Goal: Information Seeking & Learning: Learn about a topic

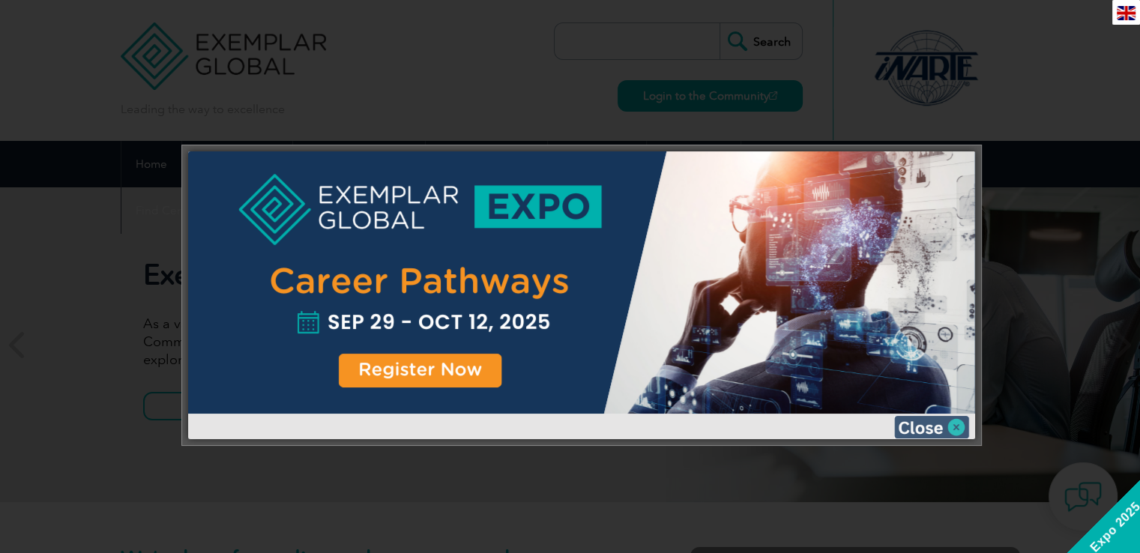
click at [919, 423] on img at bounding box center [931, 427] width 75 height 22
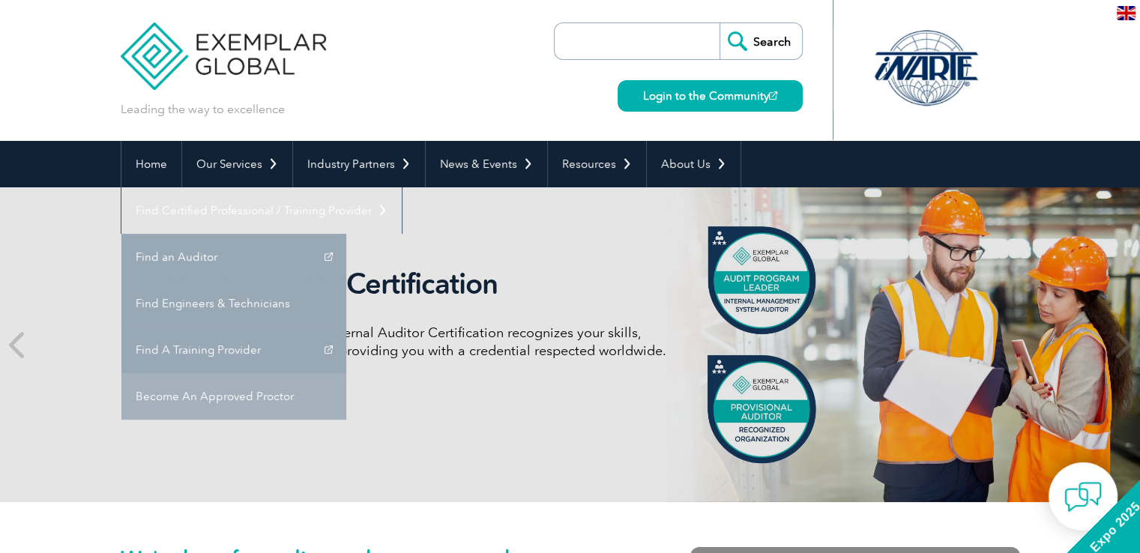
click at [346, 373] on link "Become An Approved Proctor" at bounding box center [233, 396] width 225 height 46
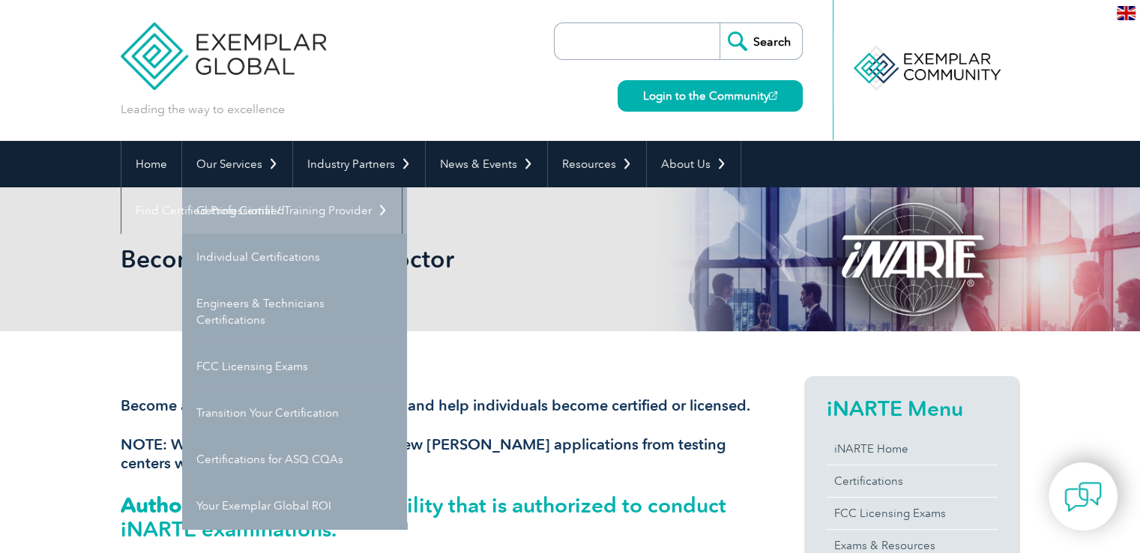
click at [240, 211] on link "Getting Certified" at bounding box center [294, 210] width 225 height 46
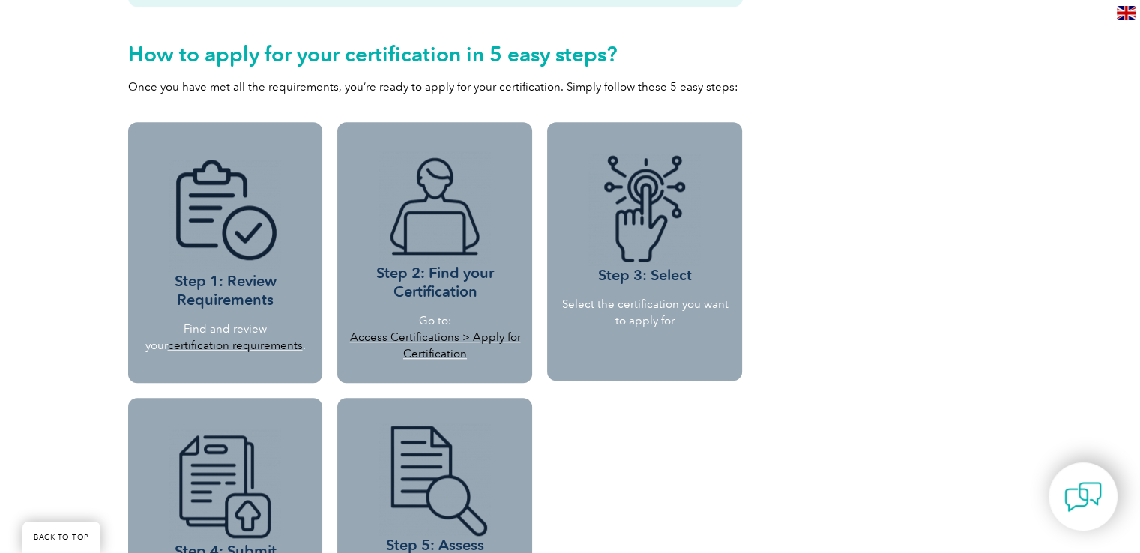
scroll to position [1260, 0]
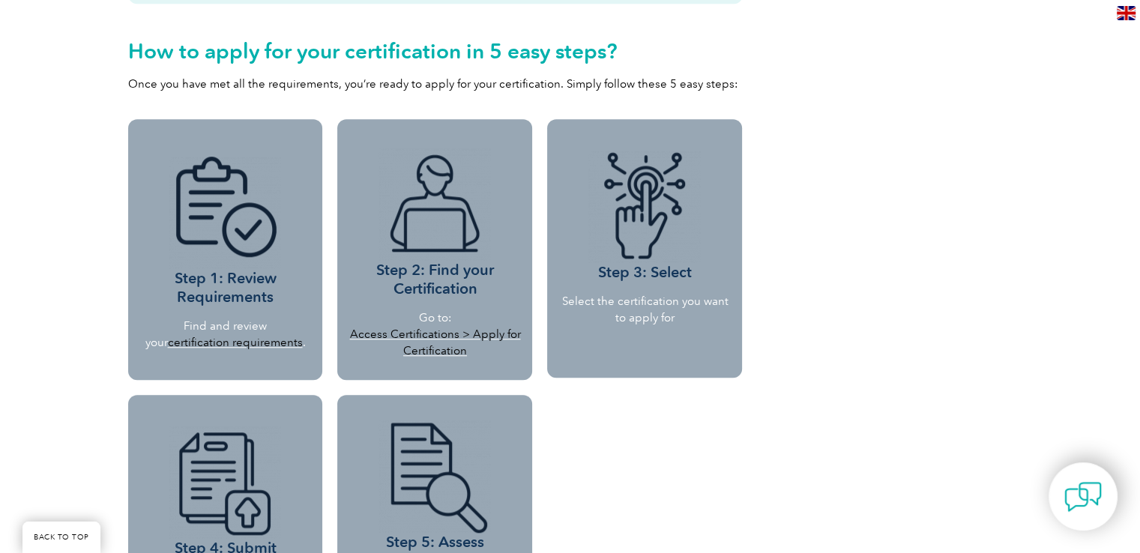
click at [213, 264] on img at bounding box center [225, 213] width 112 height 112
click at [217, 325] on p "Find and review your certification requirements ." at bounding box center [225, 334] width 160 height 33
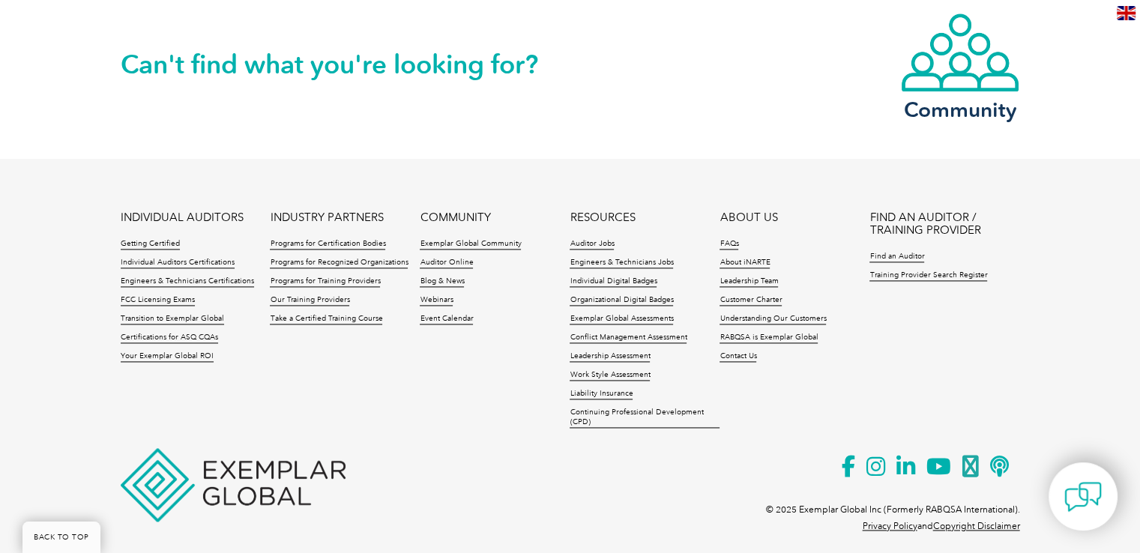
scroll to position [2066, 0]
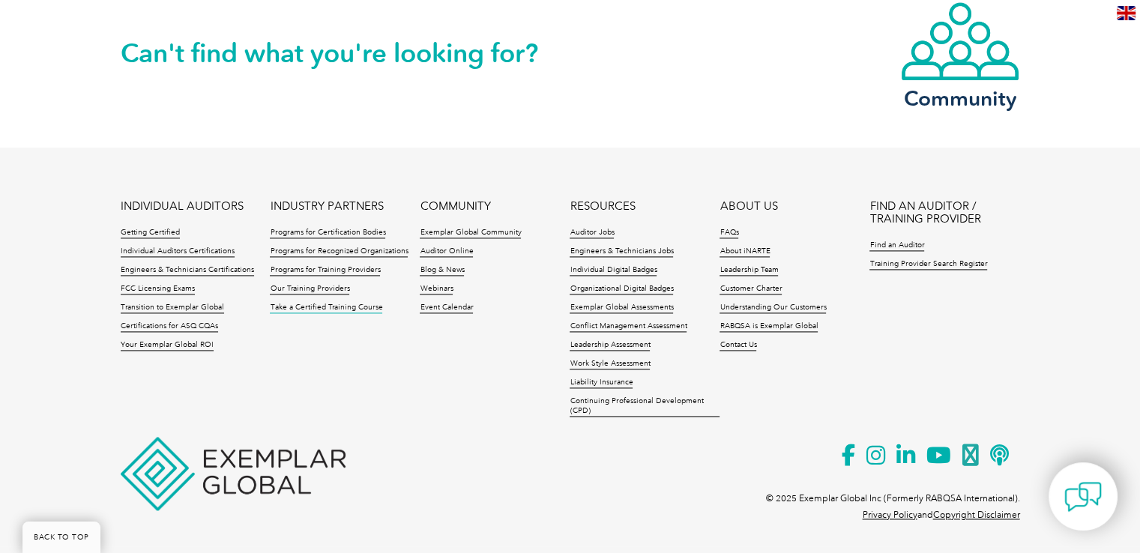
click at [311, 306] on link "Take a Certified Training Course" at bounding box center [326, 308] width 112 height 10
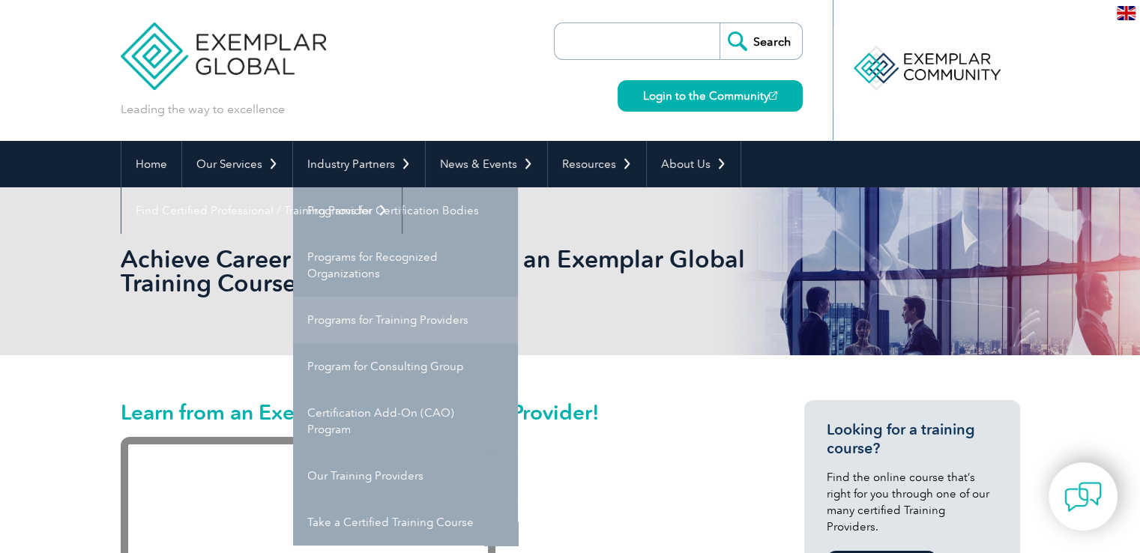
click at [366, 321] on link "Programs for Training Providers" at bounding box center [405, 320] width 225 height 46
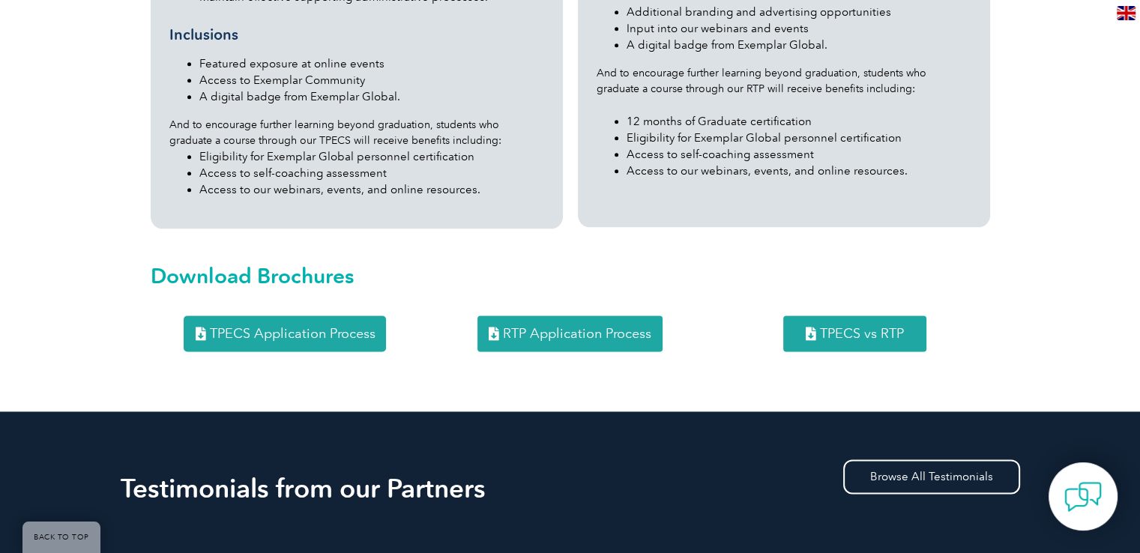
scroll to position [1891, 0]
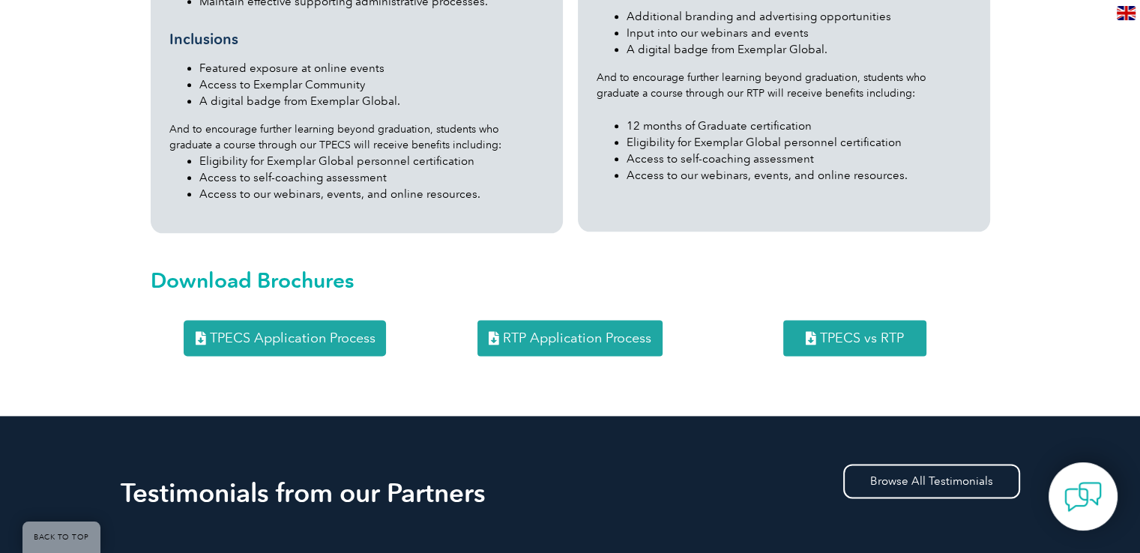
click at [282, 331] on span "TPECS Application Process" at bounding box center [292, 337] width 166 height 13
click at [836, 331] on span "TPECS vs RTP" at bounding box center [862, 337] width 84 height 13
click at [508, 331] on span "RTP Application Process" at bounding box center [577, 337] width 148 height 13
click at [253, 331] on span "TPECS Application Process" at bounding box center [292, 337] width 166 height 13
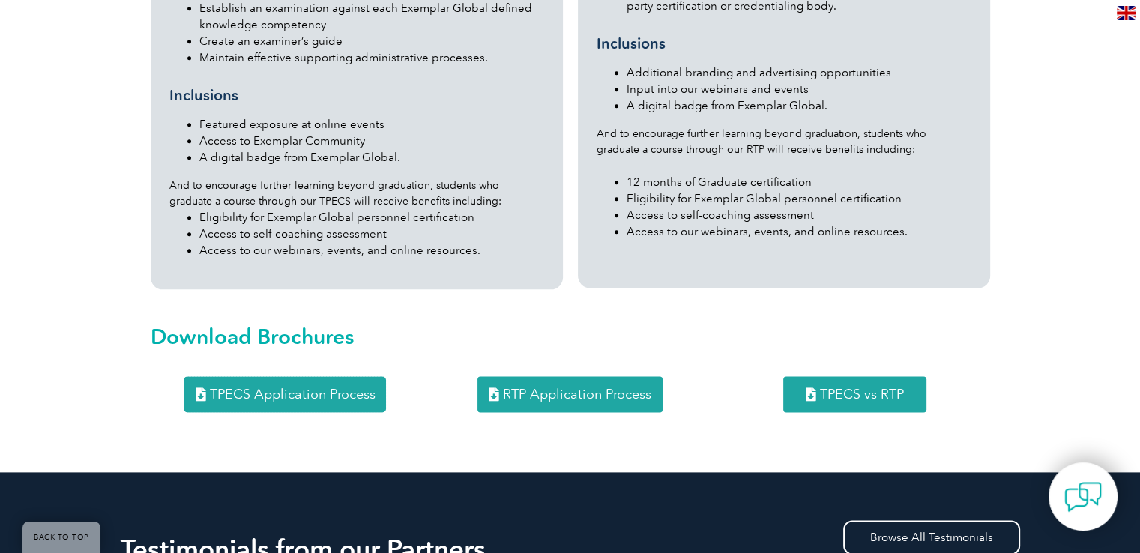
scroll to position [0, 0]
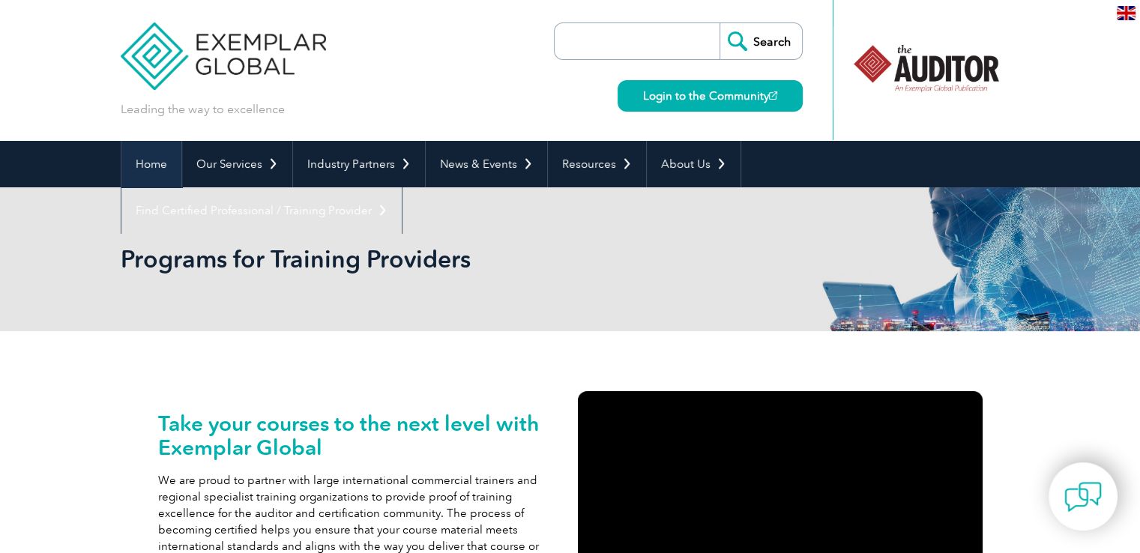
click at [151, 157] on link "Home" at bounding box center [151, 164] width 60 height 46
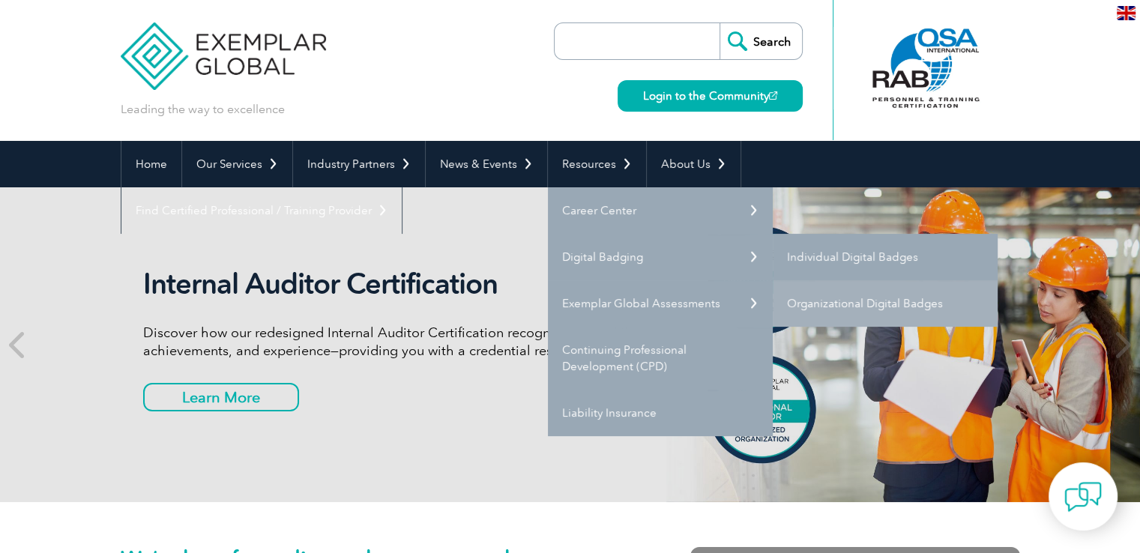
click at [846, 260] on link "Individual Digital Badges" at bounding box center [884, 257] width 225 height 46
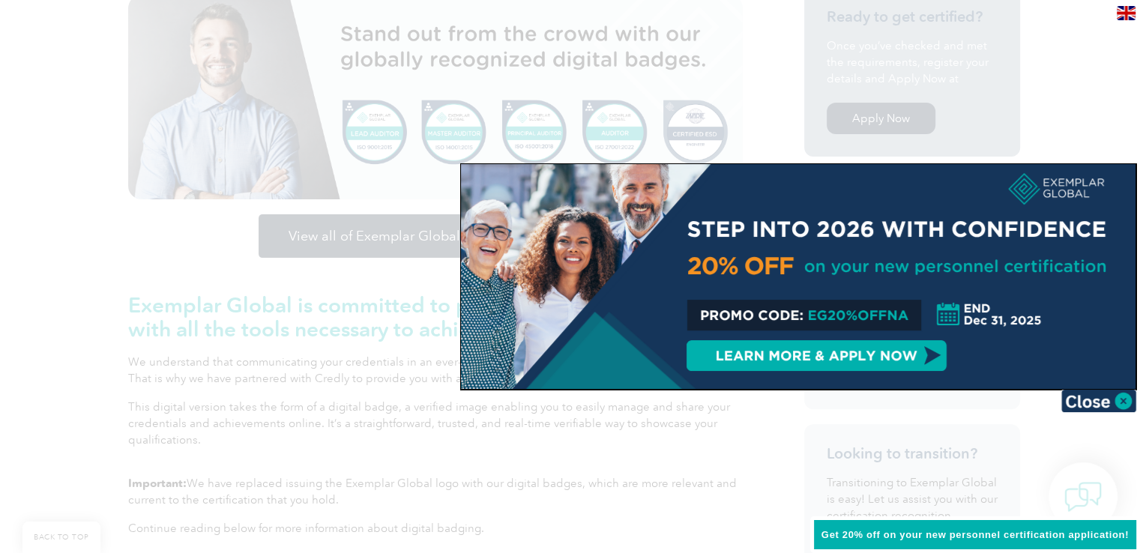
scroll to position [416, 0]
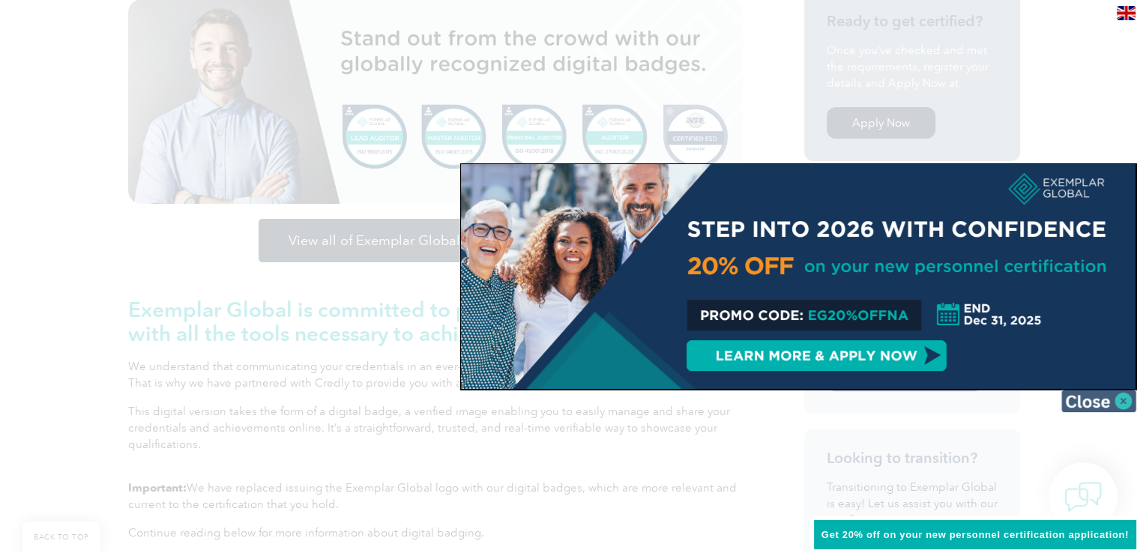
click at [1122, 402] on img at bounding box center [1098, 401] width 75 height 22
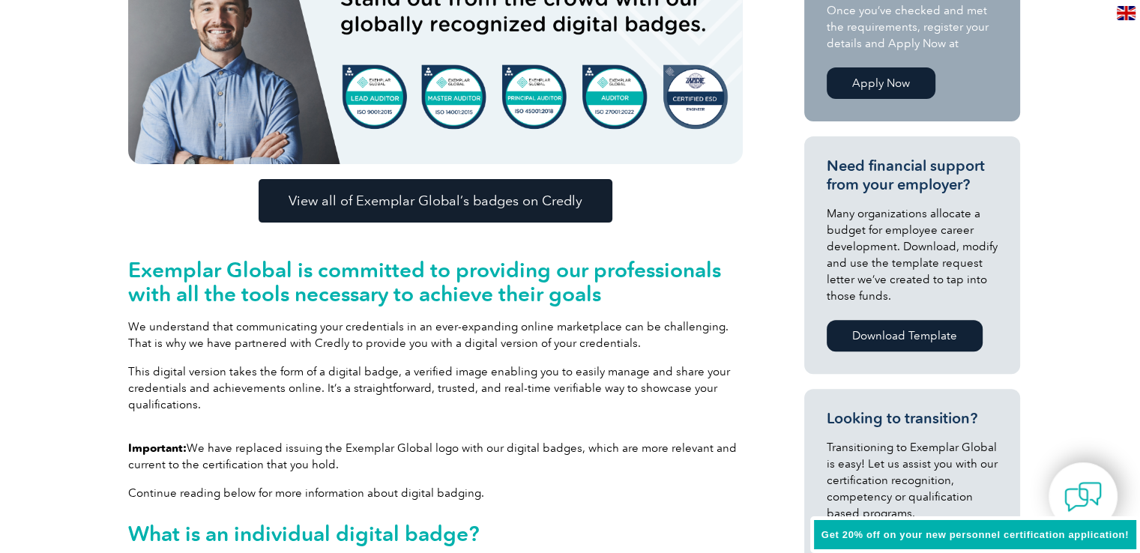
scroll to position [0, 0]
